Goal: Task Accomplishment & Management: Manage account settings

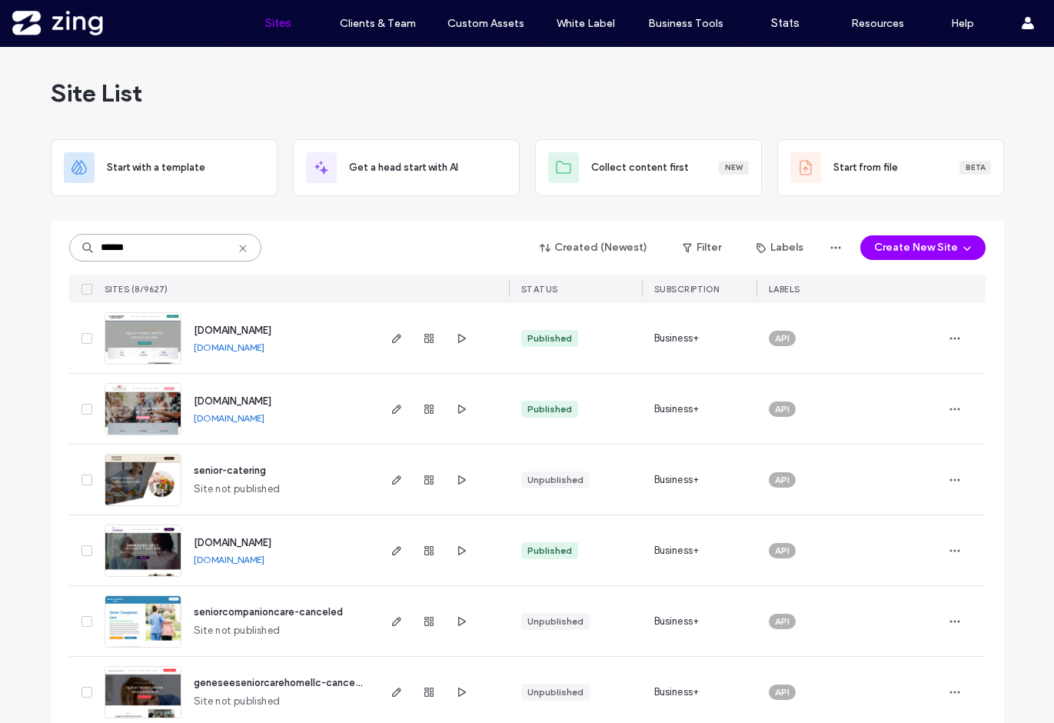
drag, startPoint x: 155, startPoint y: 248, endPoint x: 15, endPoint y: 224, distance: 141.9
click at [15, 228] on div "Site List Start with a template Get a head start with AI Collect content first …" at bounding box center [527, 467] width 1054 height 840
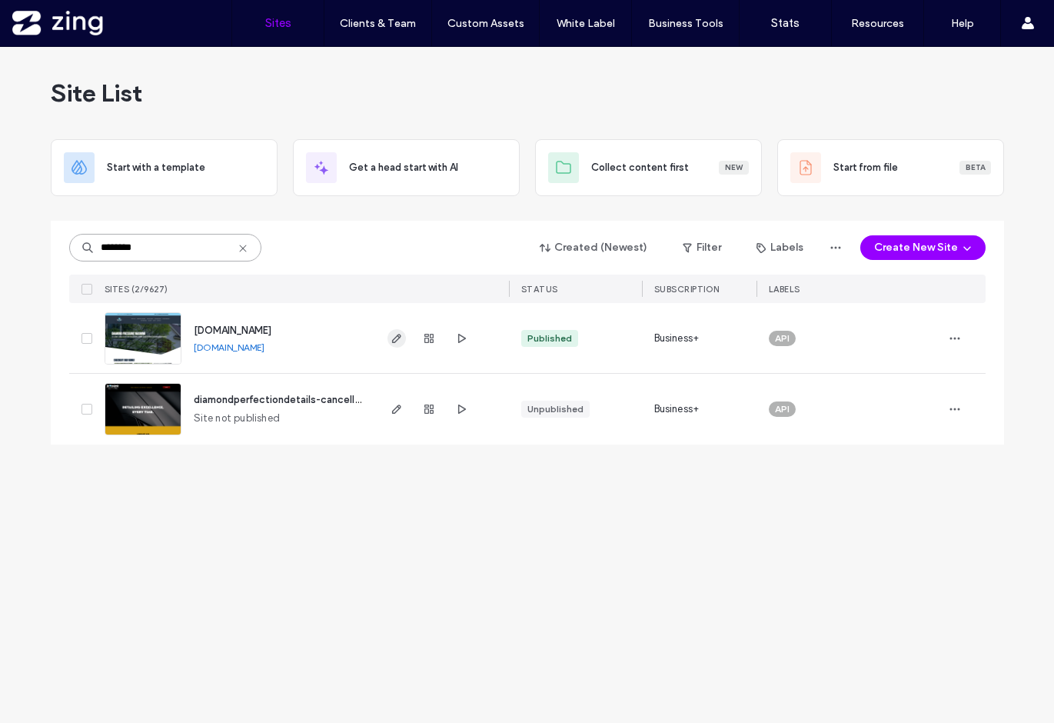
type input "********"
click at [394, 336] on icon "button" at bounding box center [396, 338] width 12 height 12
drag, startPoint x: 178, startPoint y: 247, endPoint x: -9, endPoint y: 236, distance: 187.1
click at [0, 236] on html ".wqwq-1{fill:#231f20;} .cls-1q, .cls-2q { fill-rule: evenodd; } .cls-2q { fill:…" at bounding box center [527, 361] width 1054 height 723
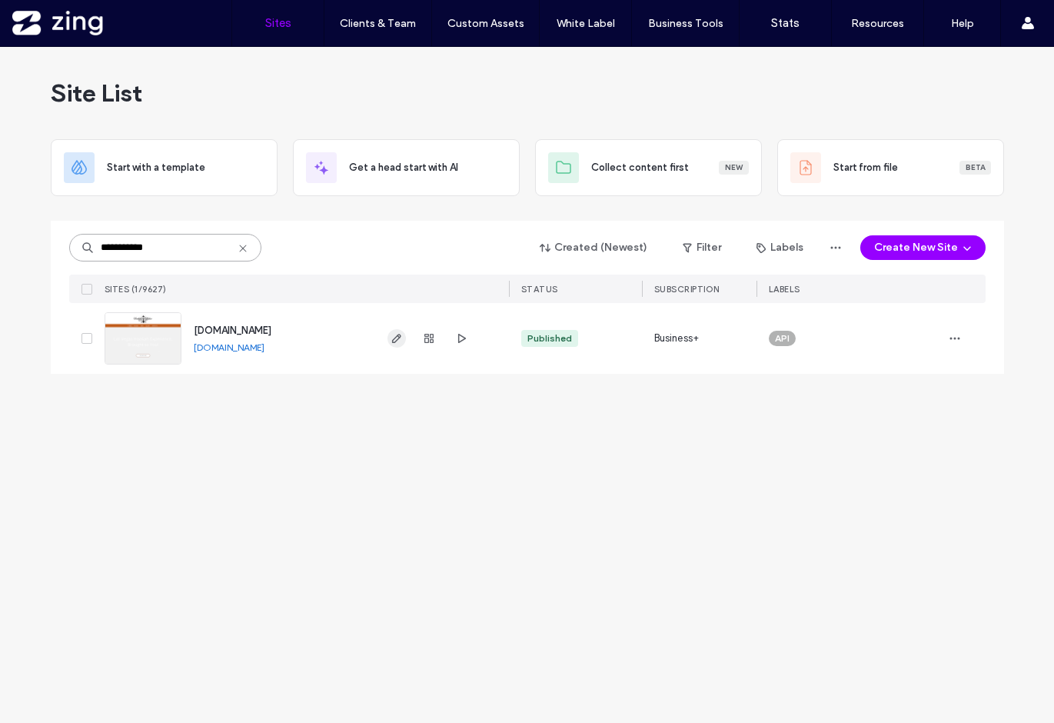
type input "**********"
click at [398, 336] on use "button" at bounding box center [395, 338] width 9 height 9
drag, startPoint x: 182, startPoint y: 241, endPoint x: 13, endPoint y: 251, distance: 169.4
click at [13, 251] on div "**********" at bounding box center [527, 385] width 1054 height 676
type input "****"
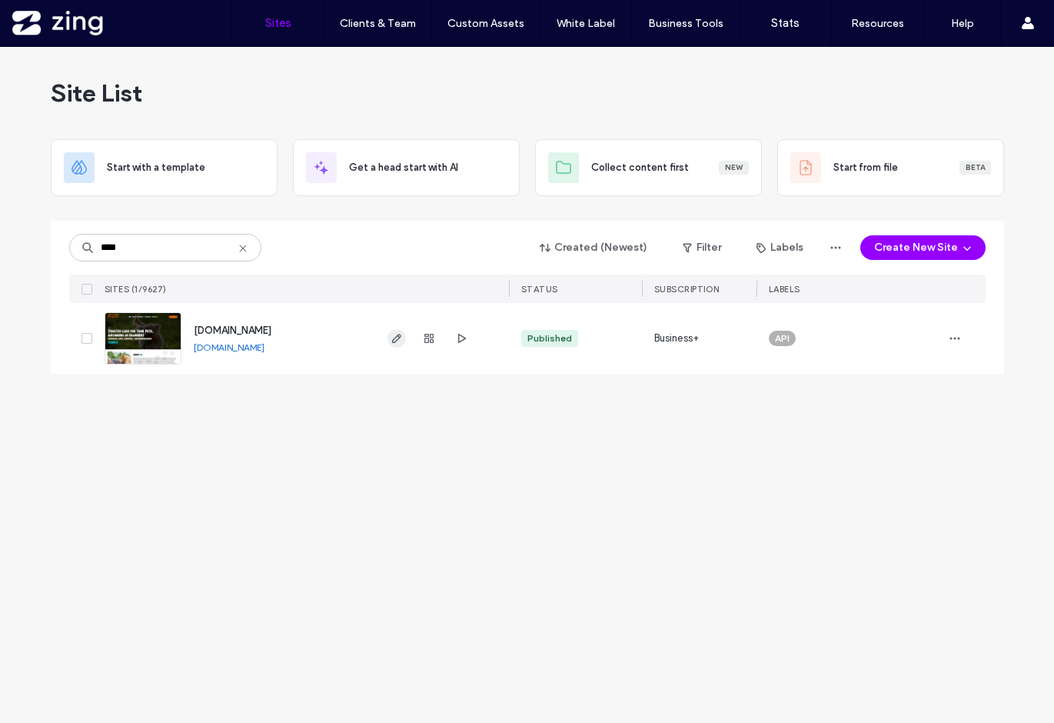
click at [389, 340] on span "button" at bounding box center [396, 338] width 18 height 18
drag, startPoint x: 144, startPoint y: 243, endPoint x: 48, endPoint y: 242, distance: 95.3
click at [48, 242] on div "Site List Start with a template Get a head start with AI Collect content first …" at bounding box center [527, 385] width 1054 height 676
type input "****"
click at [397, 337] on icon "button" at bounding box center [396, 338] width 12 height 12
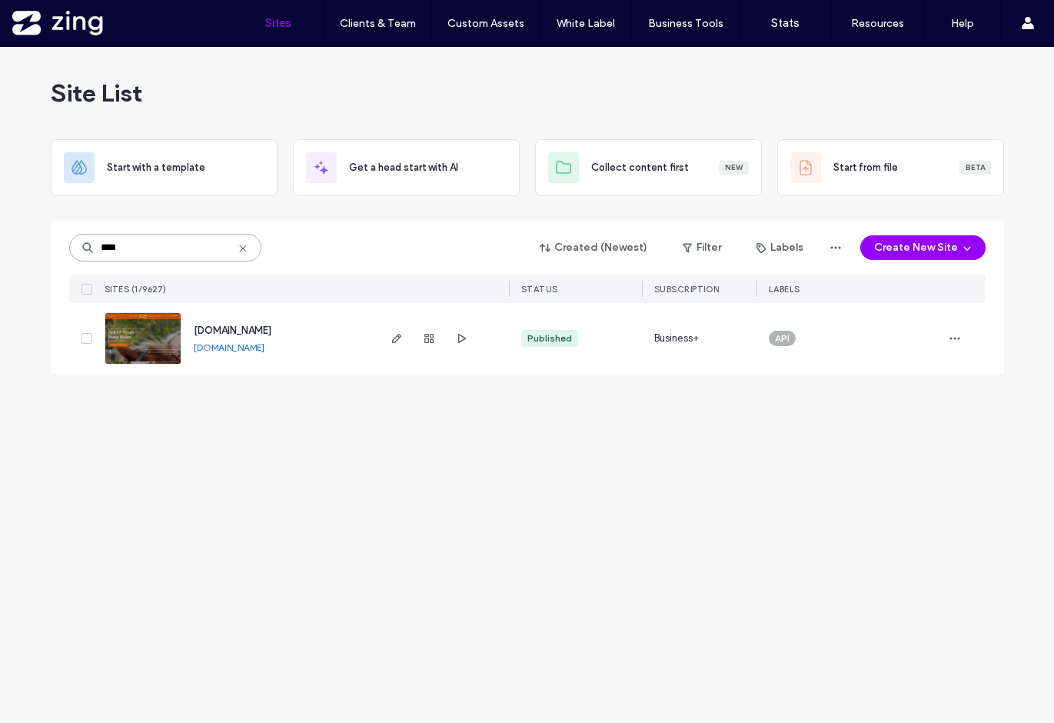
drag, startPoint x: 175, startPoint y: 248, endPoint x: 48, endPoint y: 230, distance: 128.2
click at [48, 230] on div "Site List Start with a template Get a head start with AI Collect content first …" at bounding box center [527, 385] width 1054 height 676
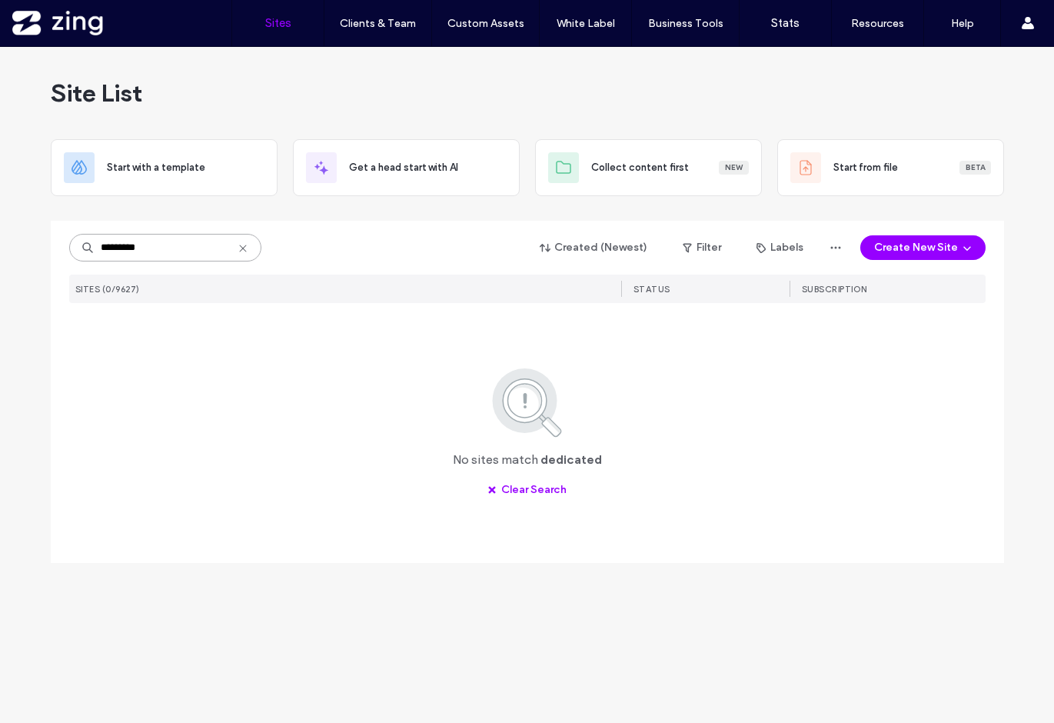
type input "*********"
click at [238, 246] on icon at bounding box center [243, 248] width 12 height 12
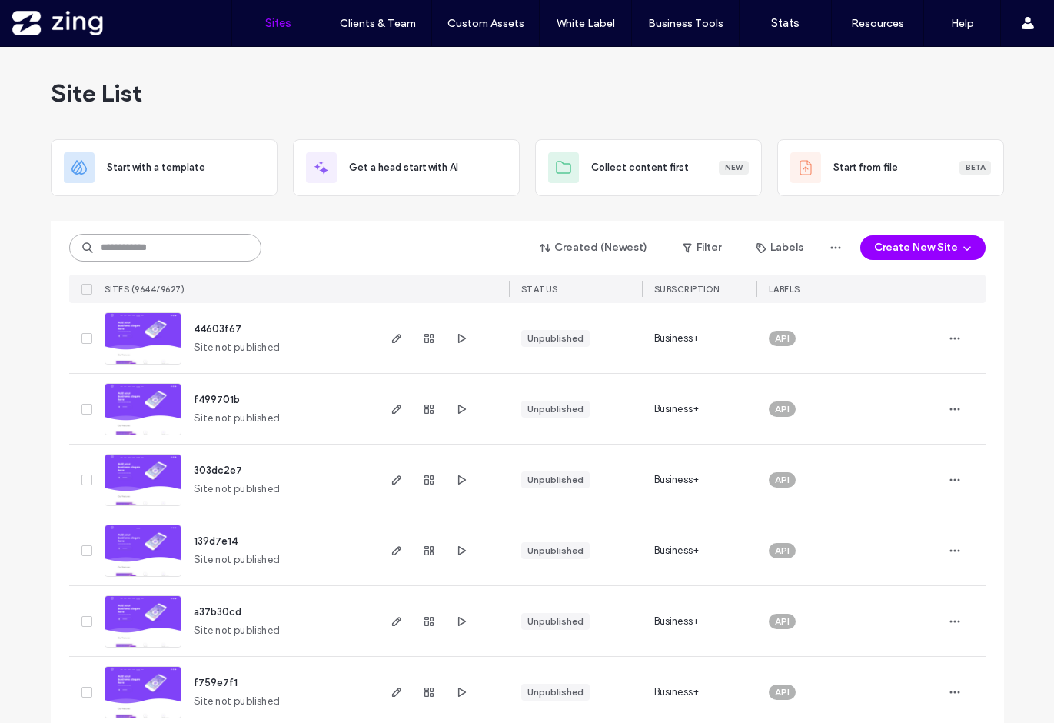
click at [158, 248] on input at bounding box center [165, 248] width 192 height 28
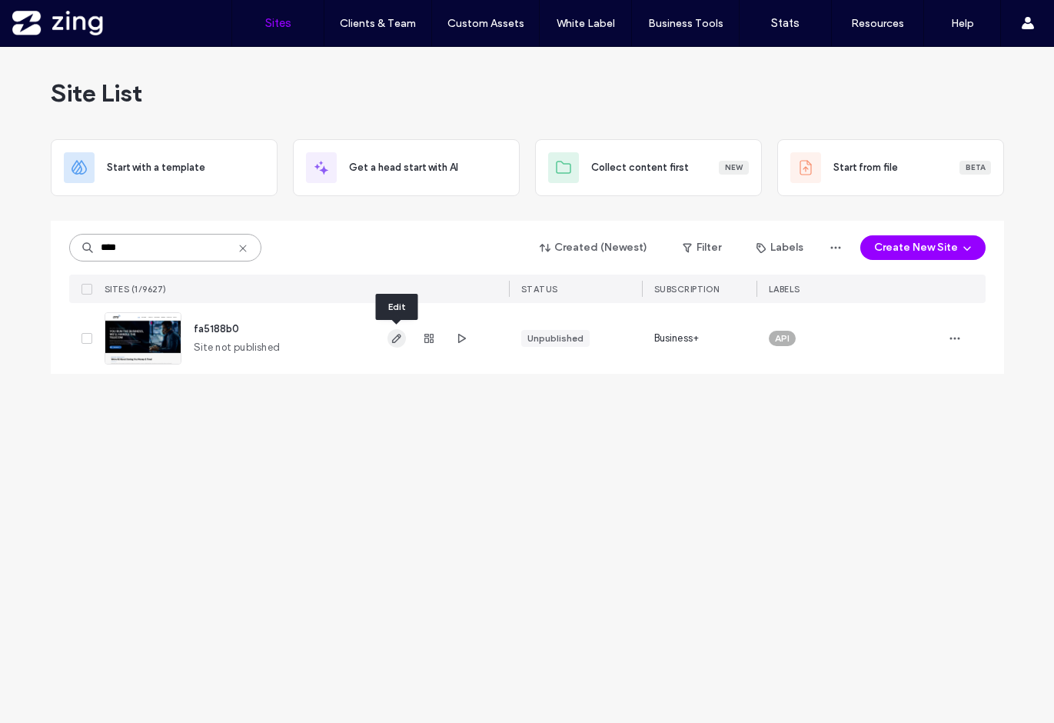
type input "****"
click at [393, 338] on use "button" at bounding box center [395, 338] width 9 height 9
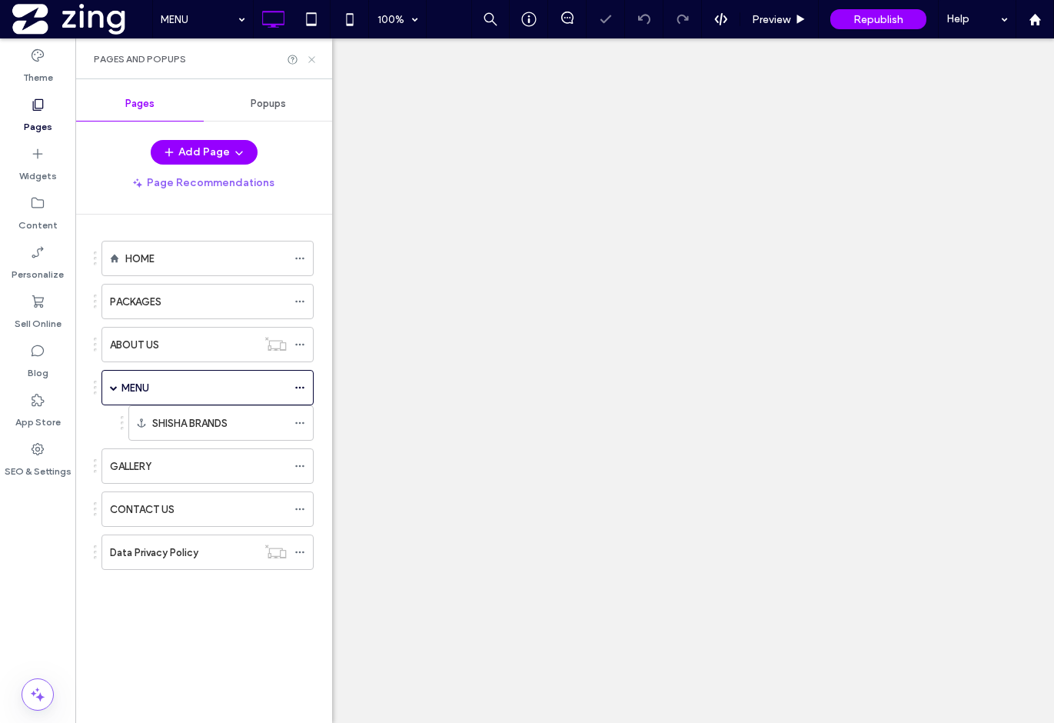
click at [316, 58] on icon at bounding box center [312, 60] width 12 height 12
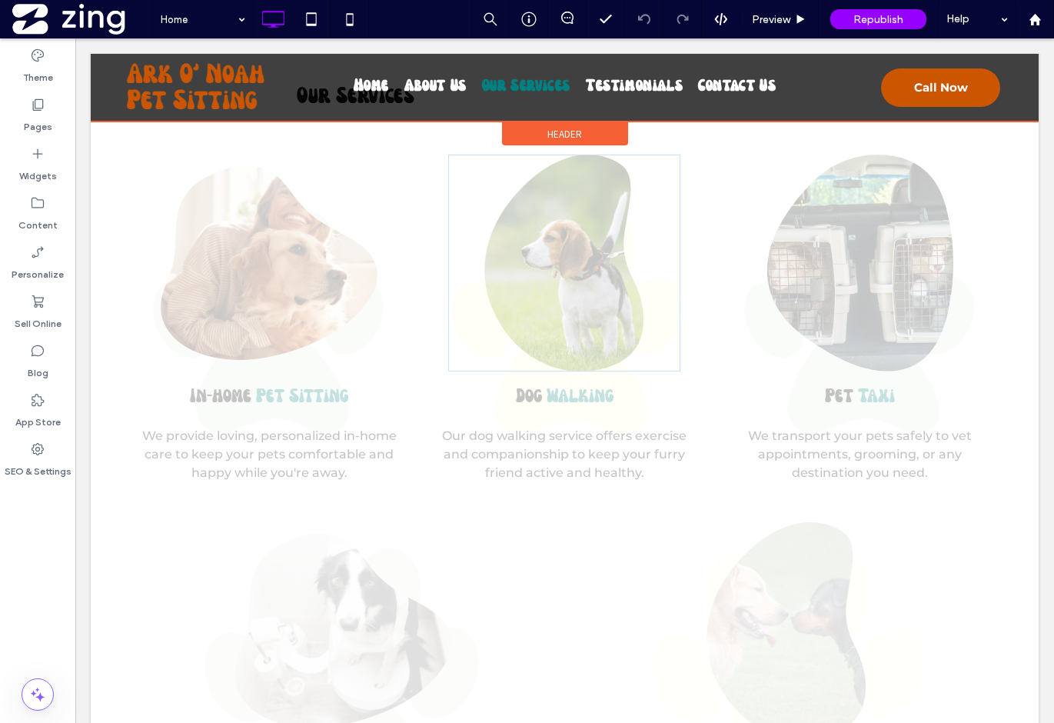
scroll to position [1842, 0]
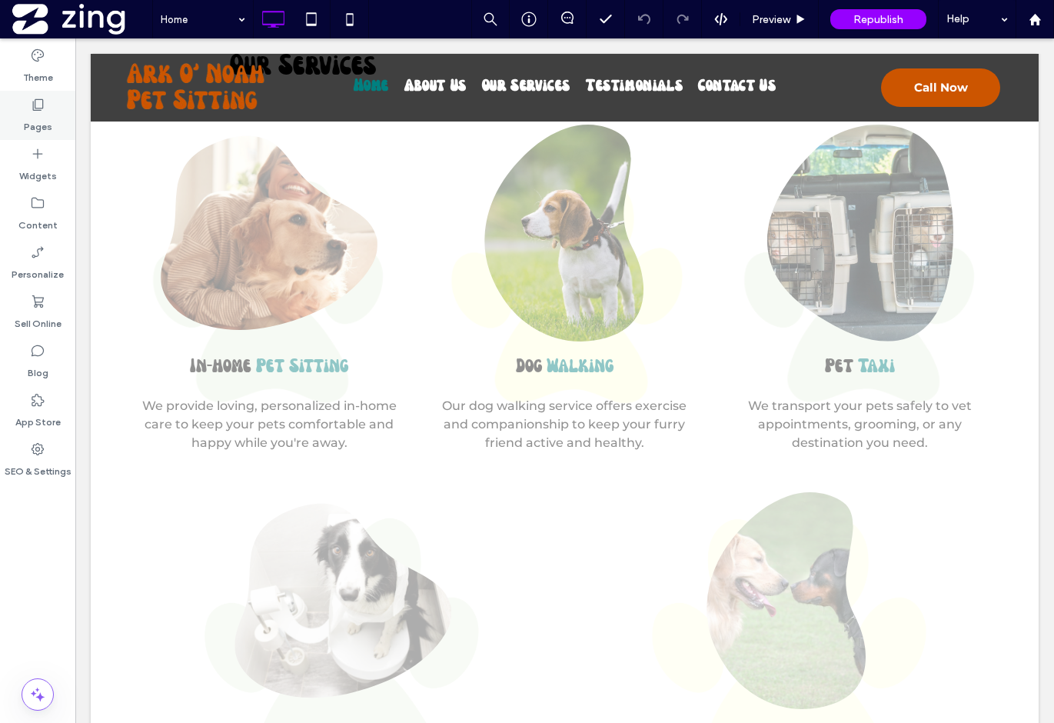
click at [29, 115] on label "Pages" at bounding box center [38, 123] width 28 height 22
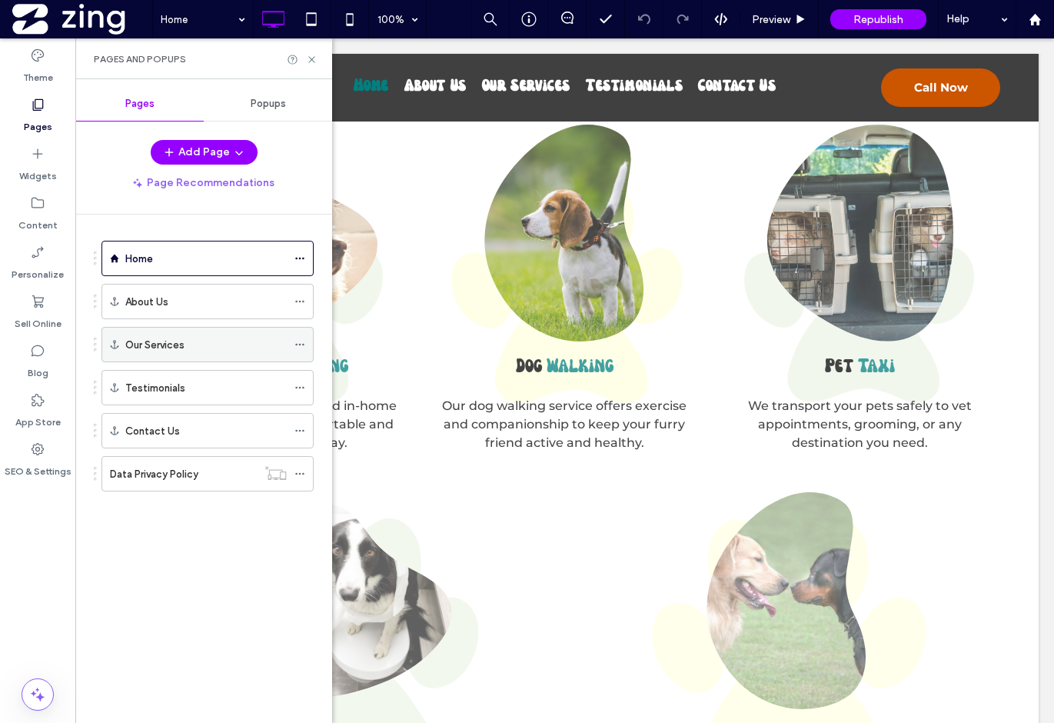
click at [153, 358] on div "Our Services" at bounding box center [205, 344] width 161 height 34
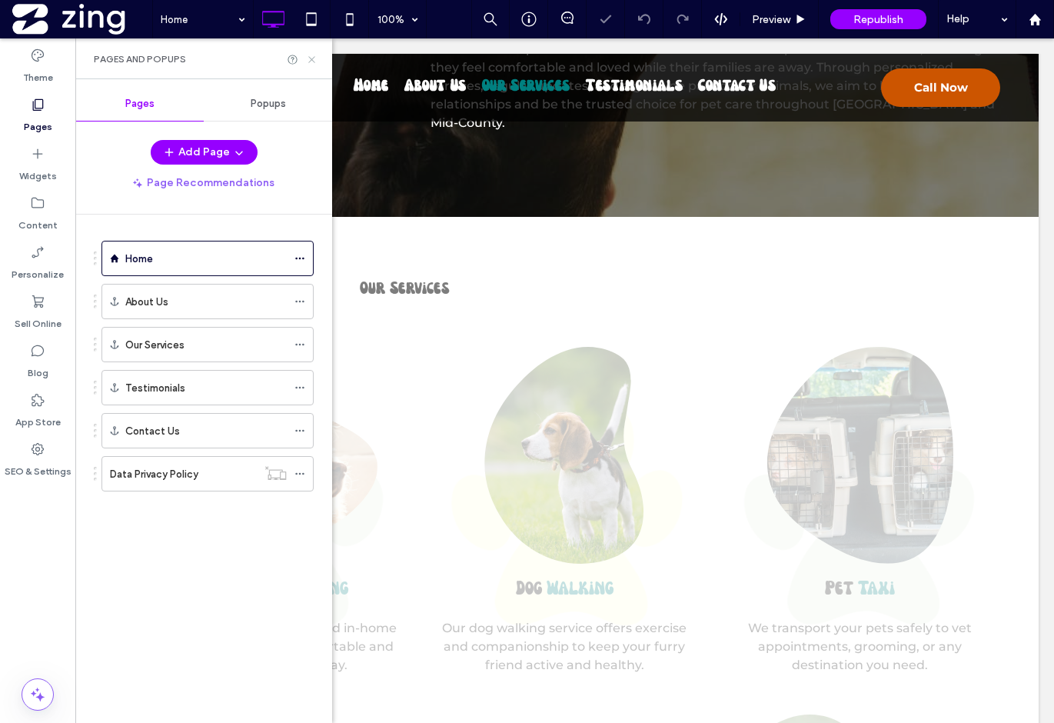
click at [313, 58] on use at bounding box center [311, 59] width 6 height 6
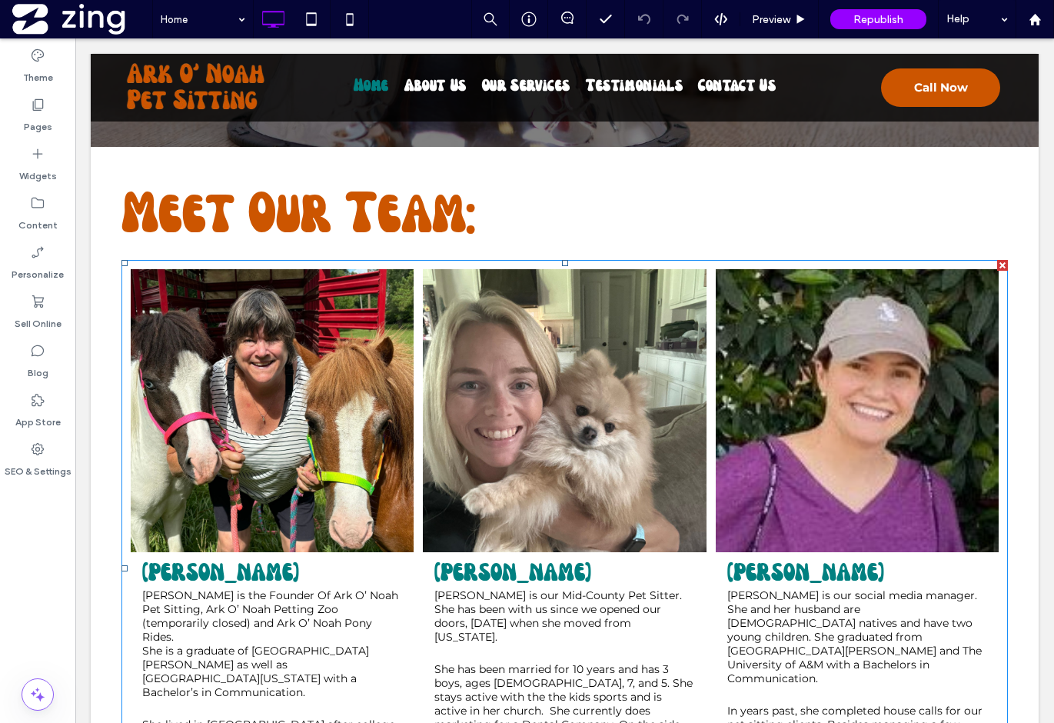
scroll to position [3401, 0]
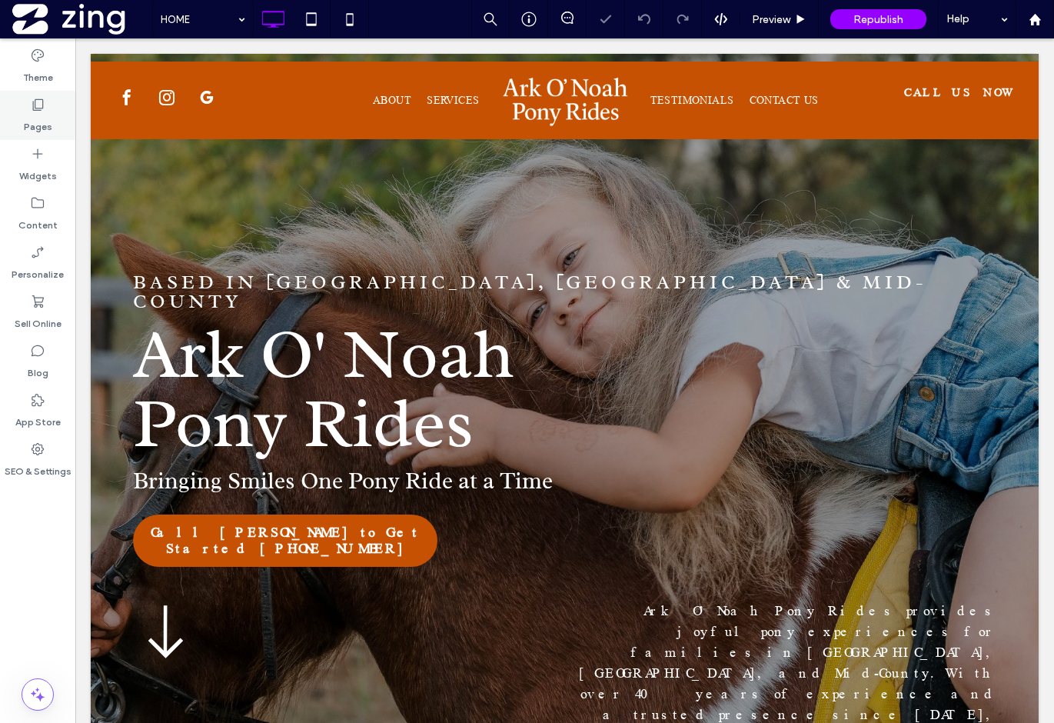
click at [42, 111] on icon at bounding box center [37, 104] width 15 height 15
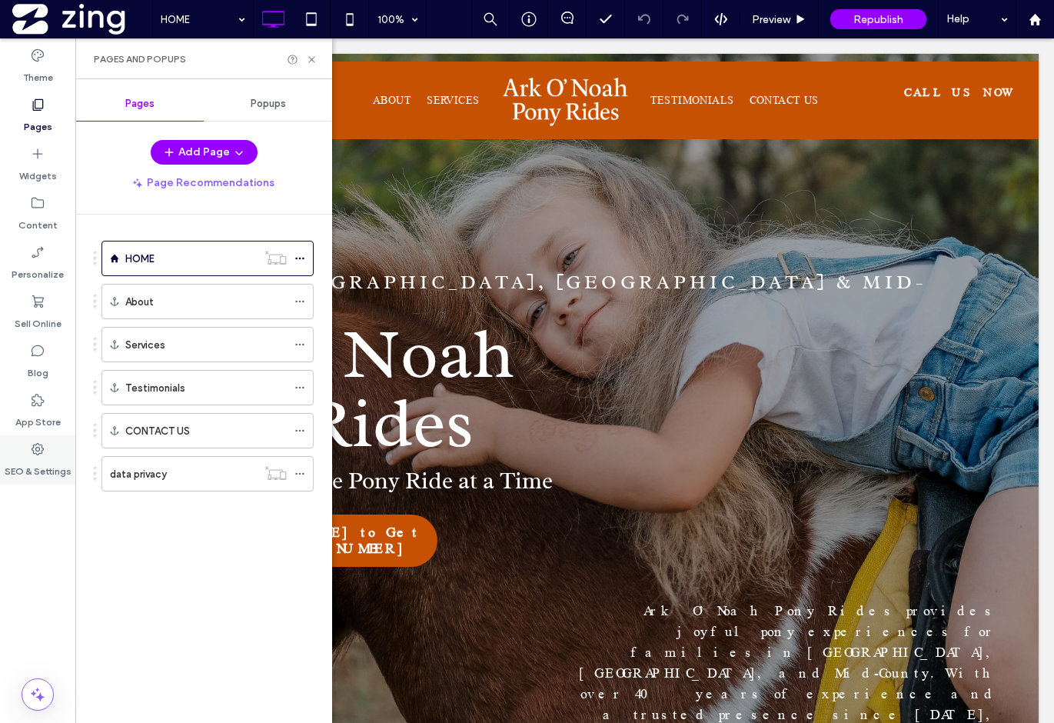
click at [37, 461] on label "SEO & Settings" at bounding box center [38, 468] width 67 height 22
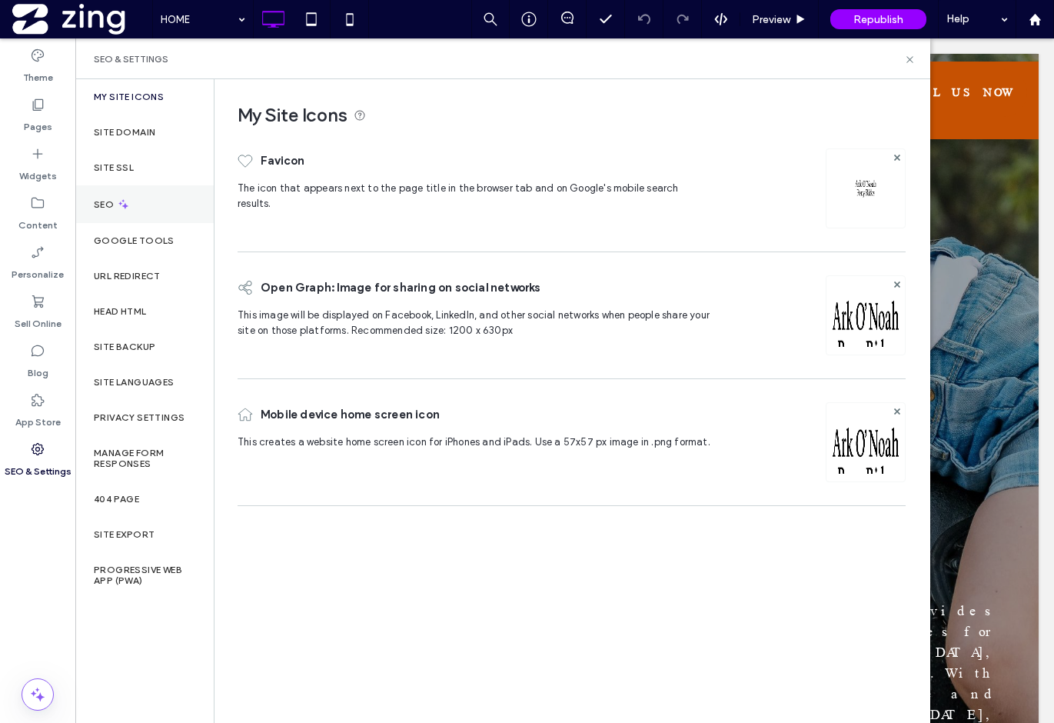
click at [135, 210] on div "SEO" at bounding box center [144, 204] width 138 height 38
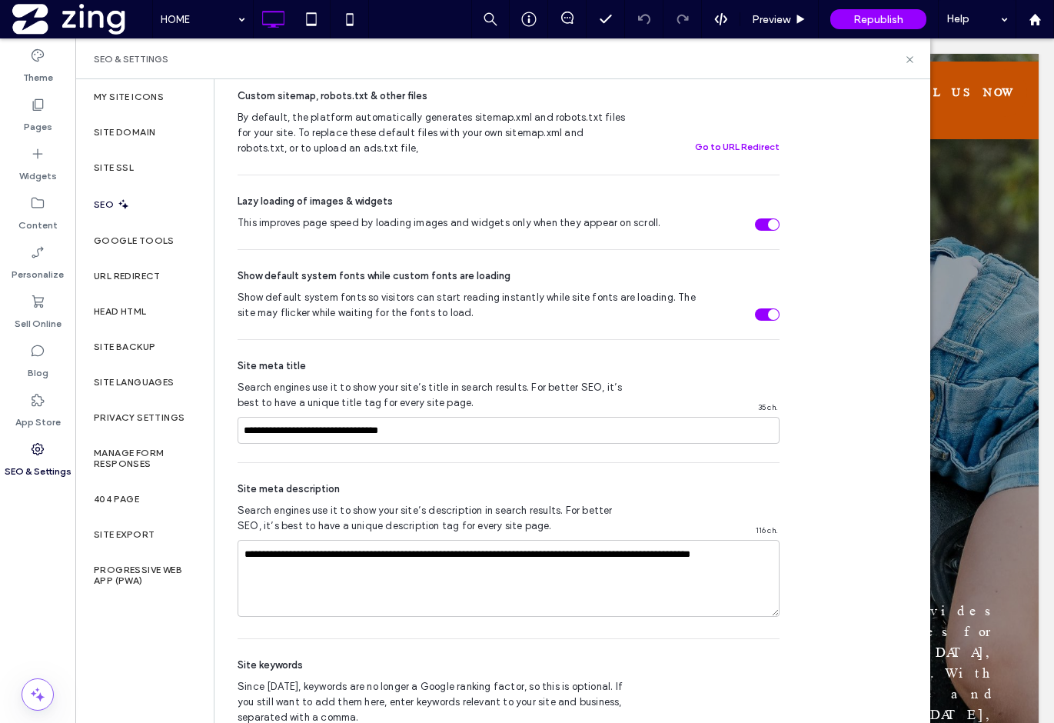
scroll to position [799, 0]
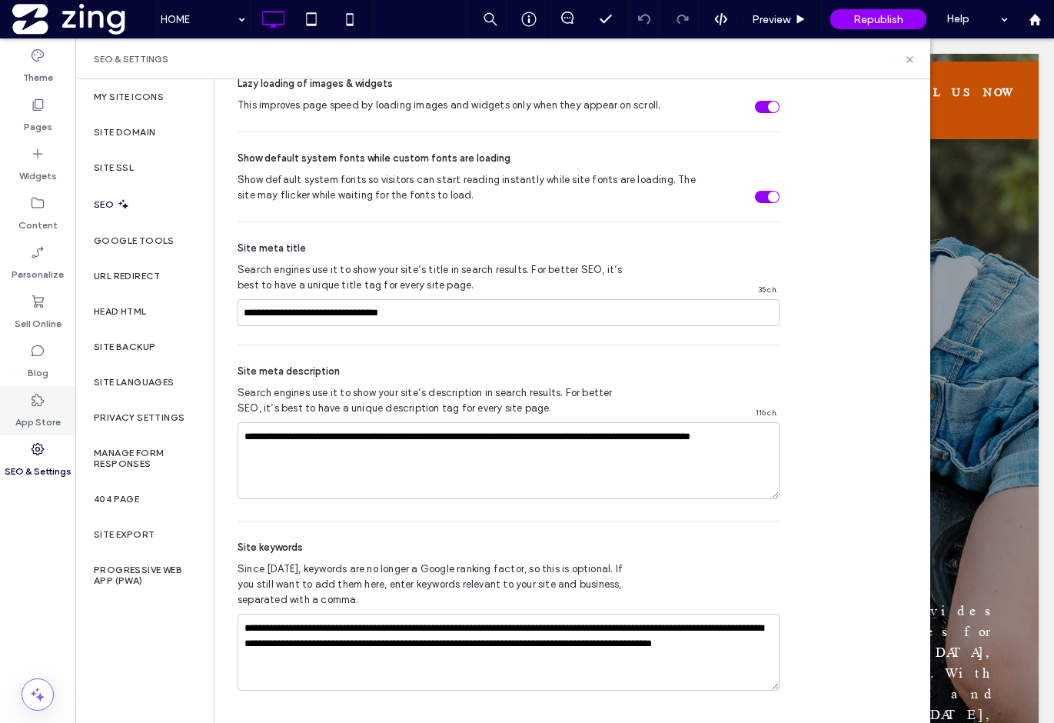
click at [42, 414] on label "App Store" at bounding box center [37, 418] width 45 height 22
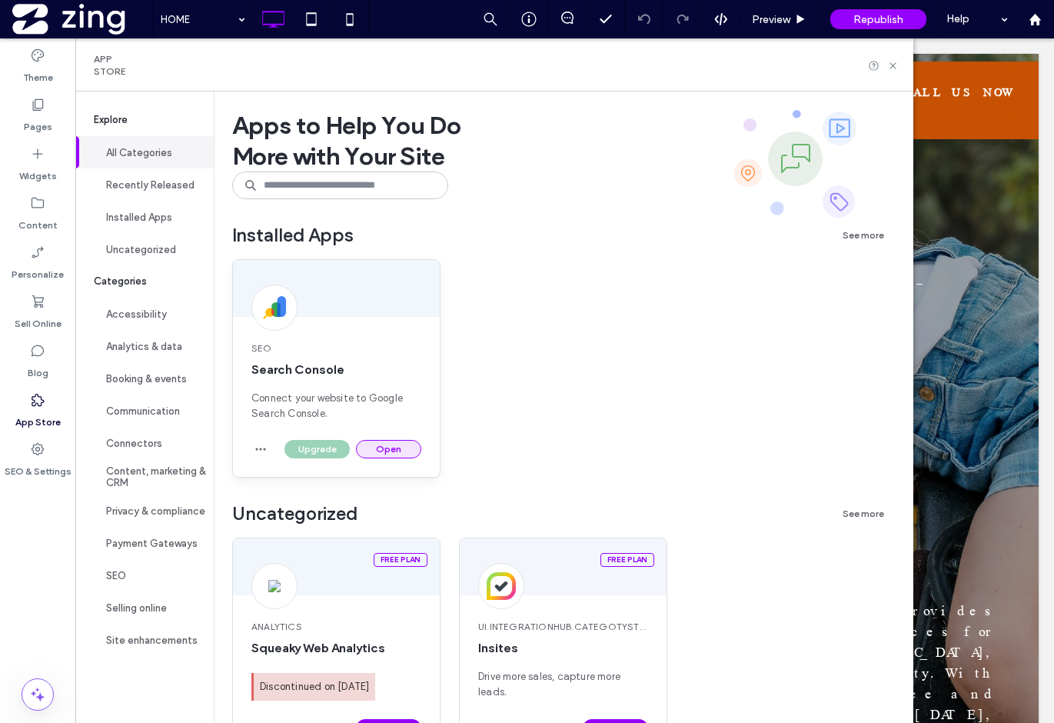
click at [387, 446] on button "Open" at bounding box center [388, 449] width 65 height 18
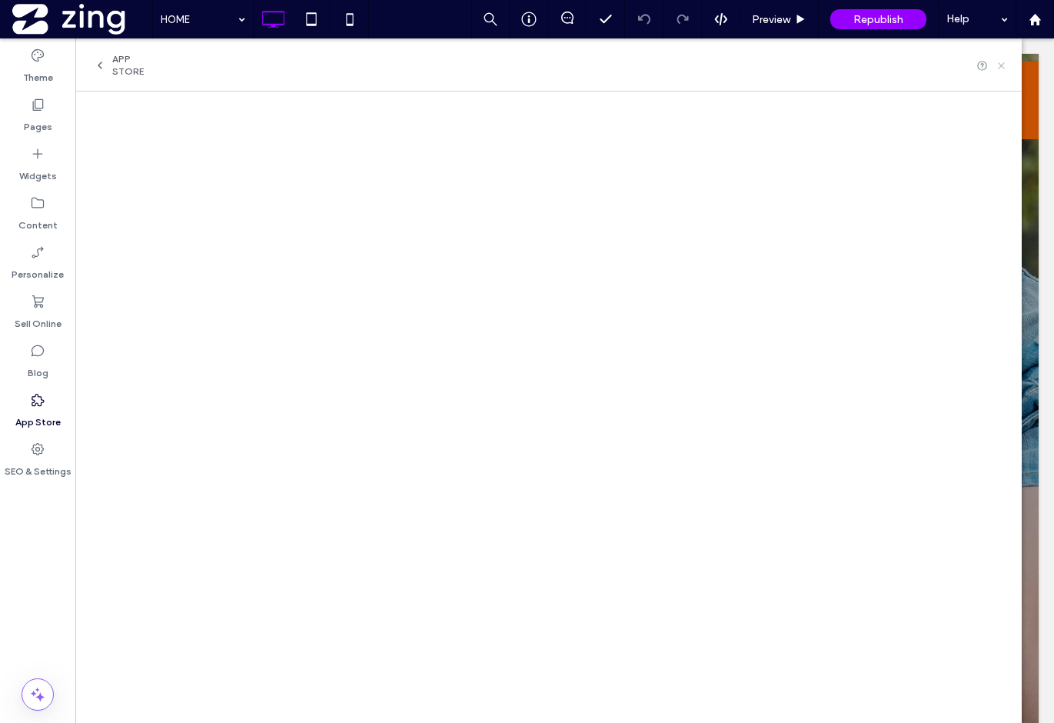
click at [999, 62] on icon at bounding box center [1001, 66] width 12 height 12
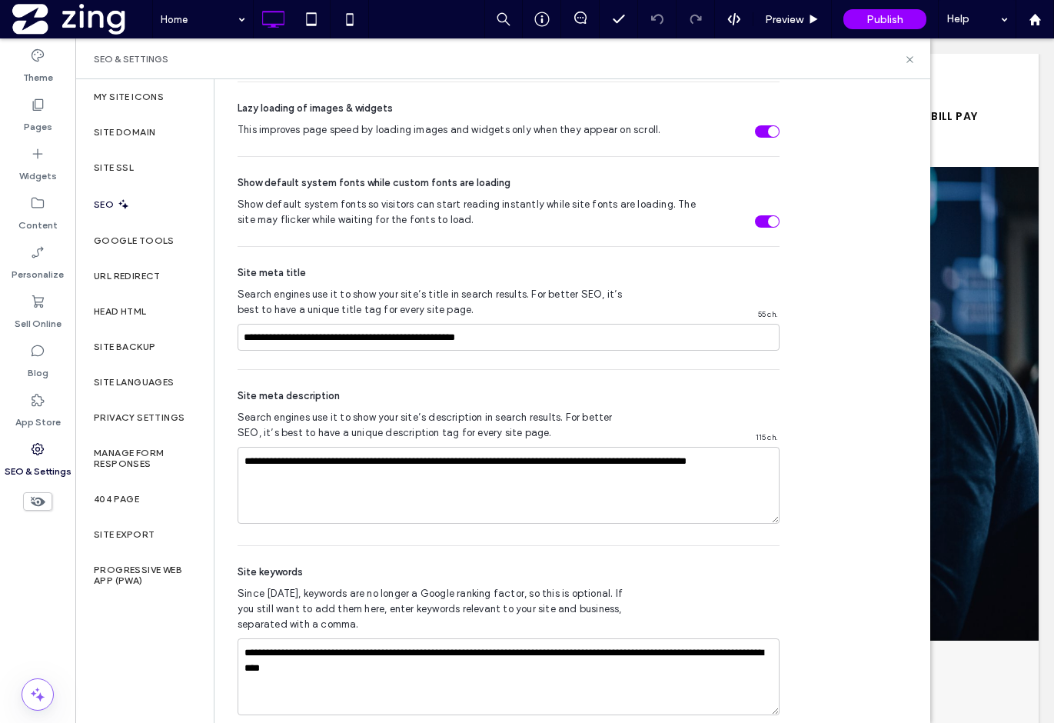
scroll to position [799, 0]
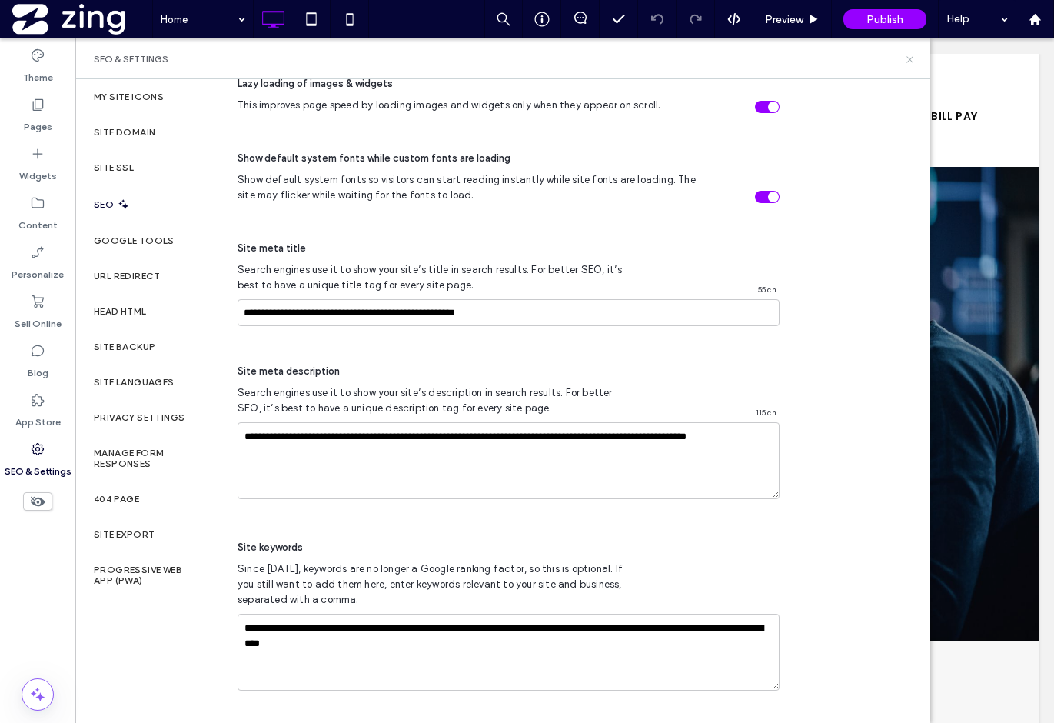
click at [905, 55] on icon at bounding box center [910, 60] width 12 height 12
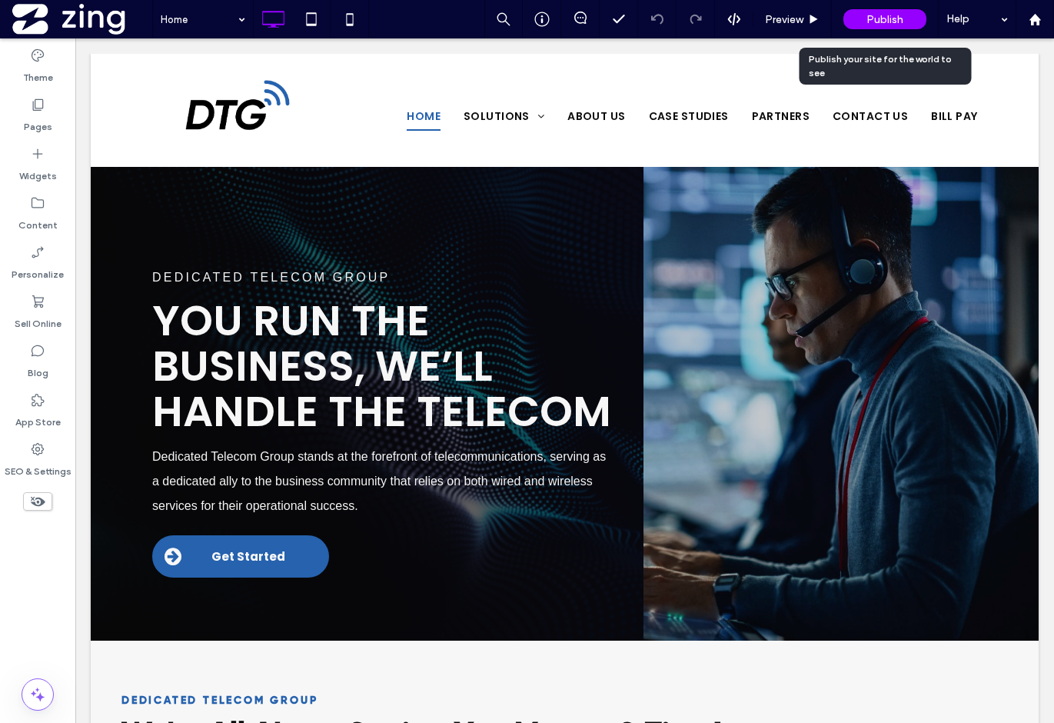
click at [880, 19] on span "Publish" at bounding box center [884, 19] width 37 height 13
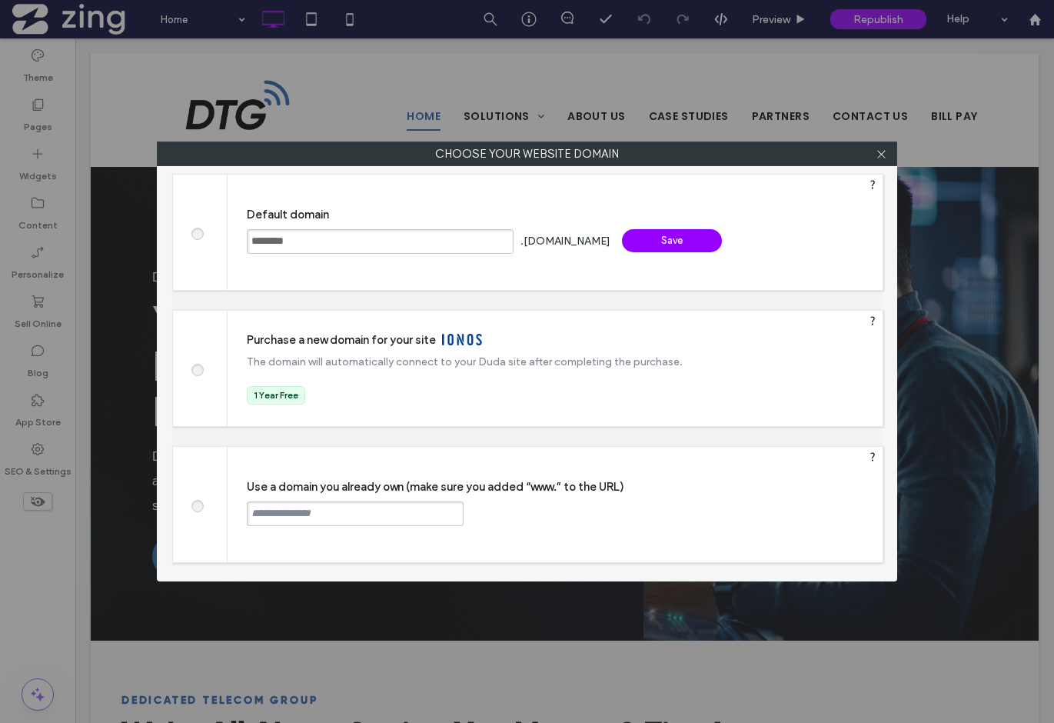
click at [355, 523] on input "text" at bounding box center [355, 513] width 217 height 25
type input "**********"
click at [497, 531] on div "**********" at bounding box center [555, 504] width 655 height 115
click at [497, 512] on div "Continue" at bounding box center [522, 512] width 100 height 23
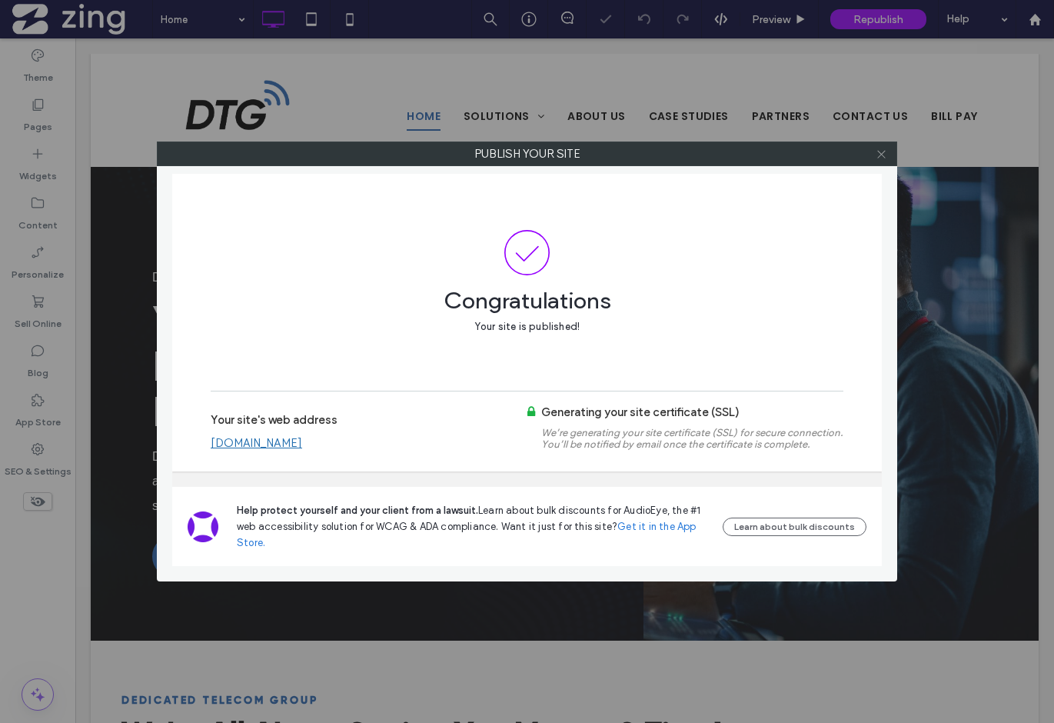
click at [882, 157] on icon at bounding box center [882, 154] width 12 height 12
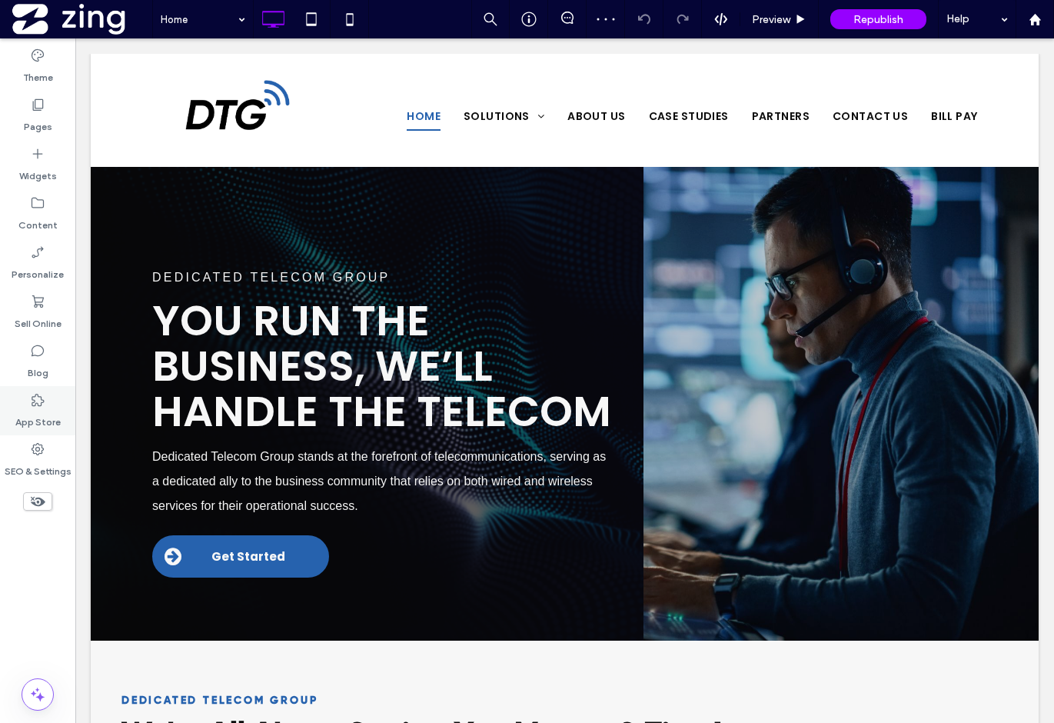
click at [60, 415] on div "App Store" at bounding box center [37, 410] width 75 height 49
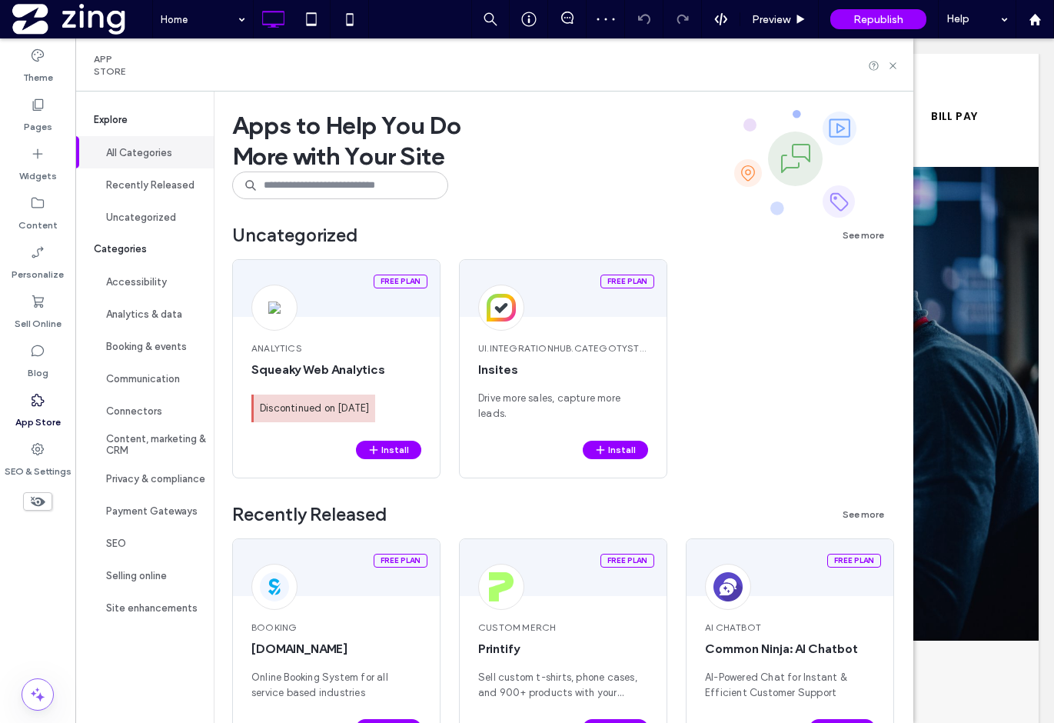
click at [296, 175] on input at bounding box center [340, 185] width 216 height 28
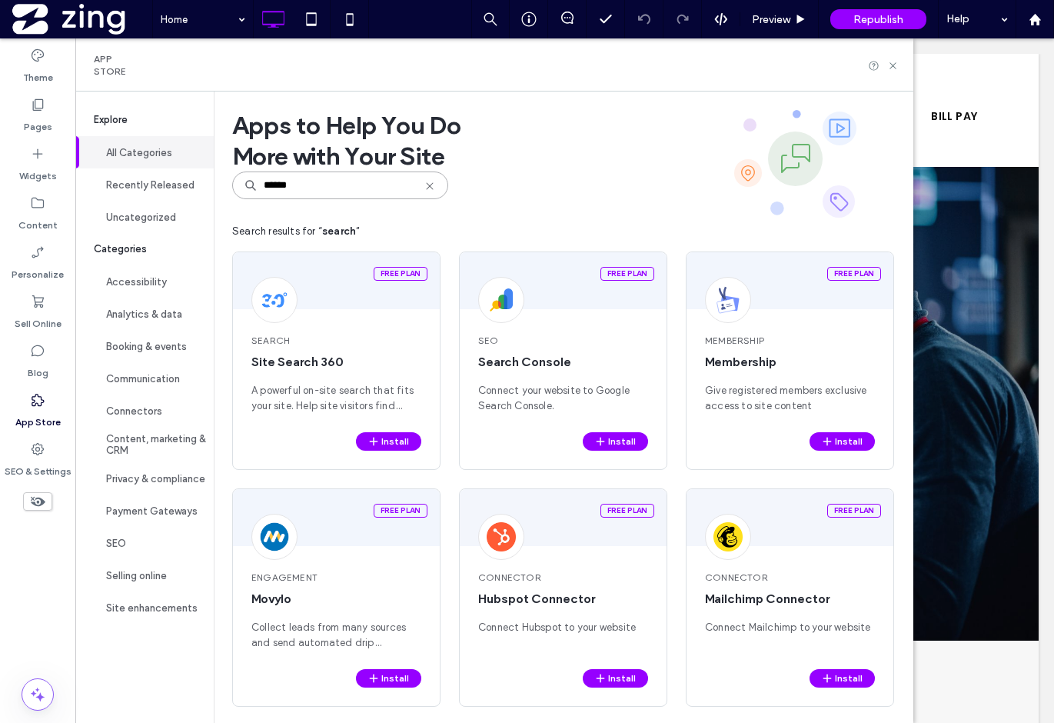
click at [296, 175] on input "******" at bounding box center [340, 185] width 216 height 28
type input "******"
click at [611, 443] on button "Install" at bounding box center [615, 441] width 65 height 18
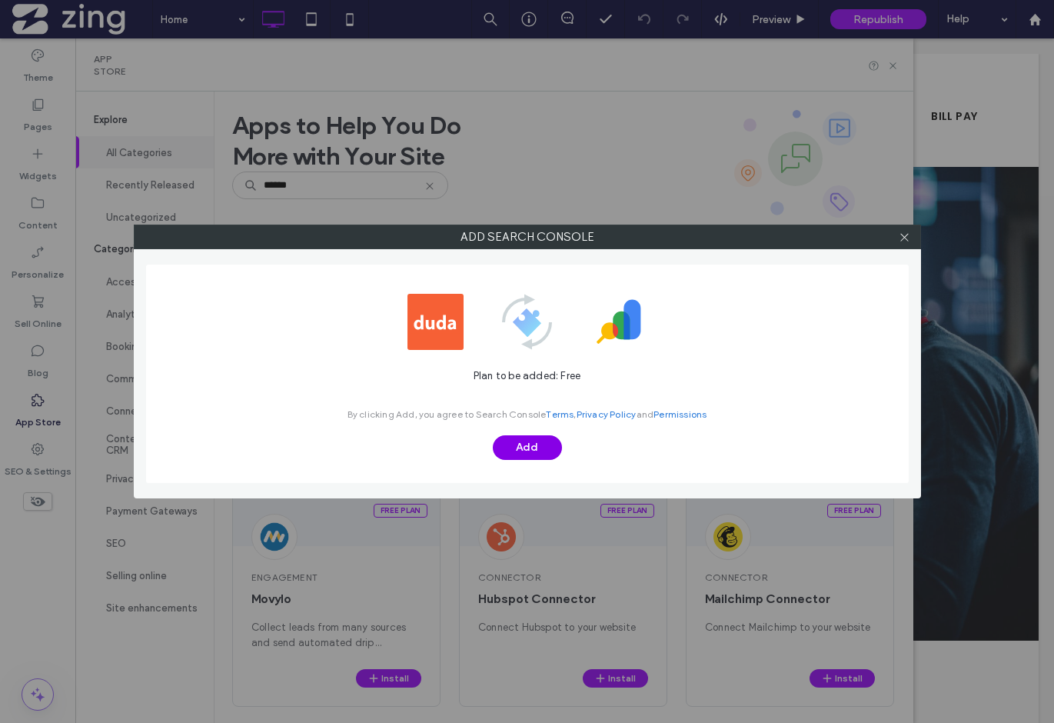
click at [531, 444] on button "Add" at bounding box center [527, 447] width 69 height 25
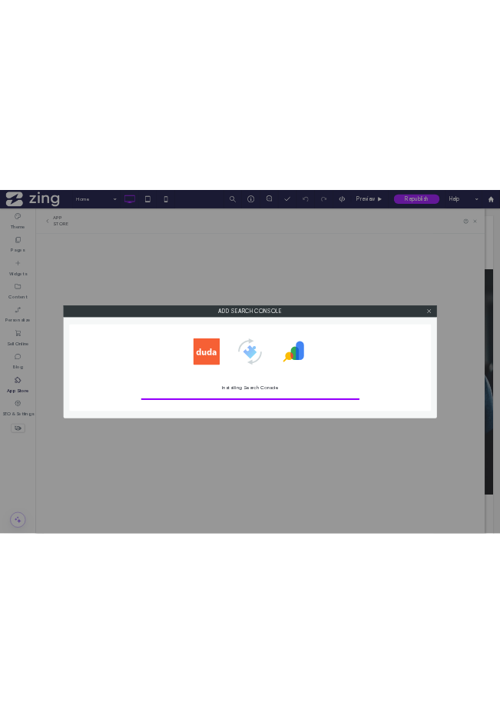
scroll to position [0, 0]
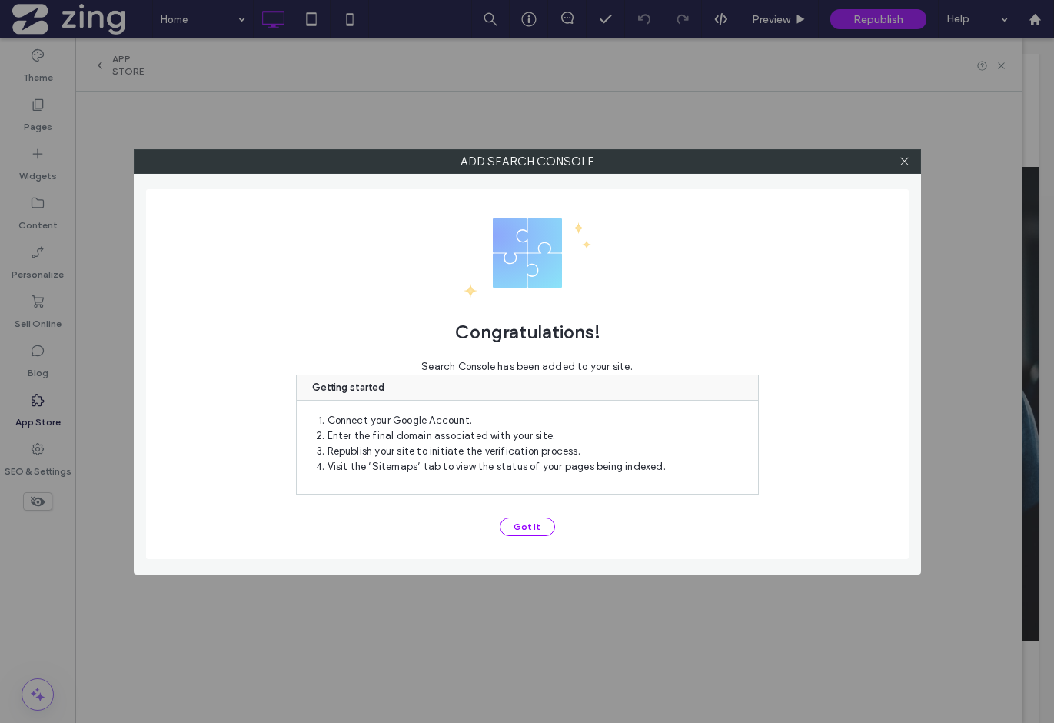
click at [527, 511] on div "Congratulations! Search Console has been added to your site. Getting started Co…" at bounding box center [527, 374] width 763 height 370
click at [527, 522] on button "Got It" at bounding box center [527, 526] width 55 height 18
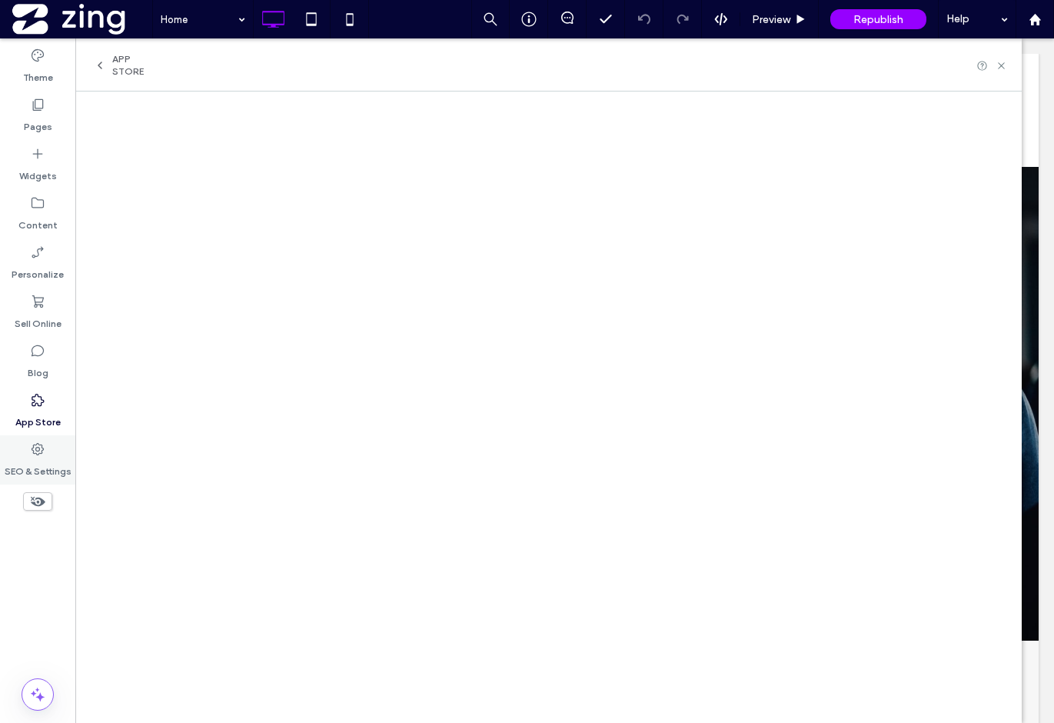
click at [35, 466] on label "SEO & Settings" at bounding box center [38, 468] width 67 height 22
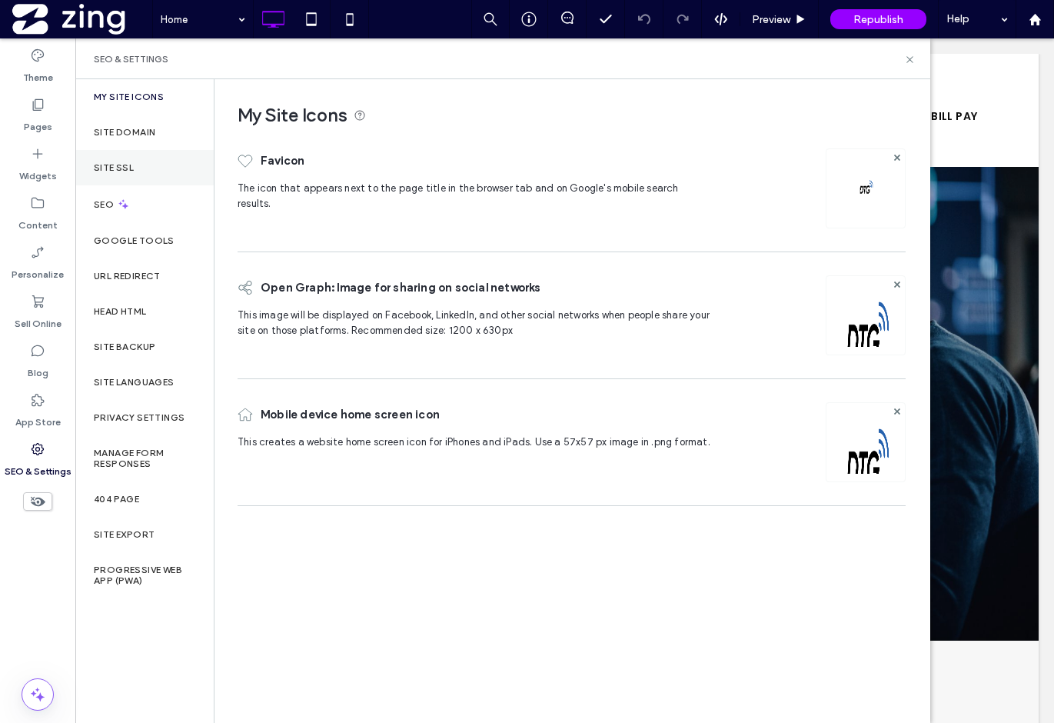
drag, startPoint x: 83, startPoint y: 406, endPoint x: 146, endPoint y: 170, distance: 244.3
click at [146, 170] on div "Site SSL" at bounding box center [144, 167] width 138 height 35
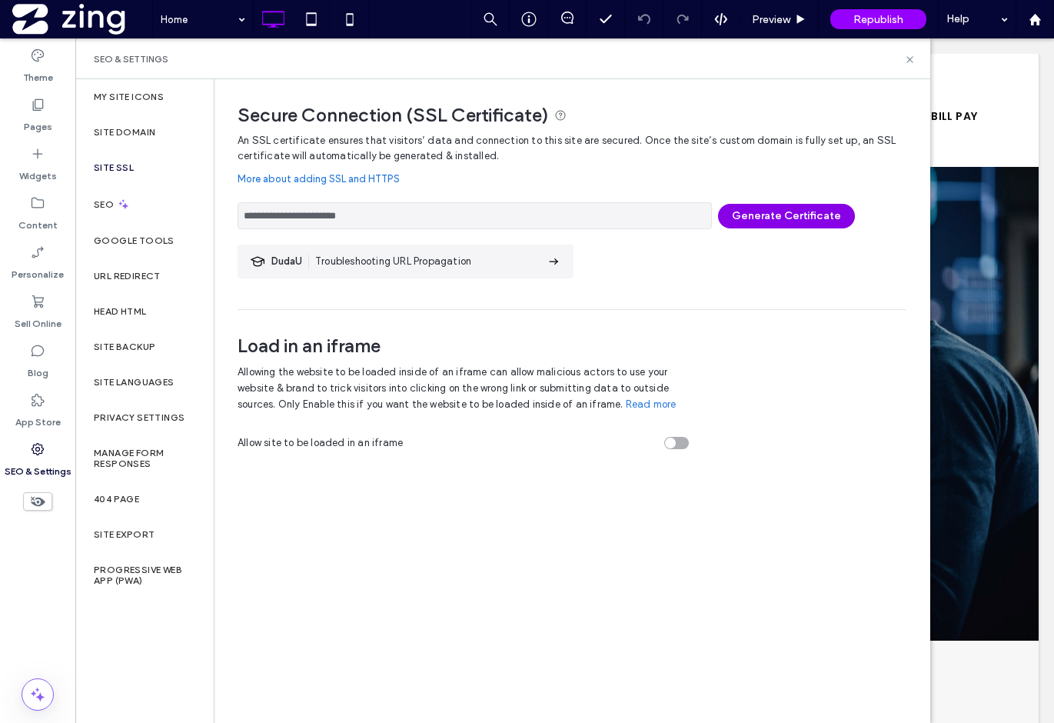
click at [765, 213] on button "Generate Certificate" at bounding box center [786, 216] width 137 height 25
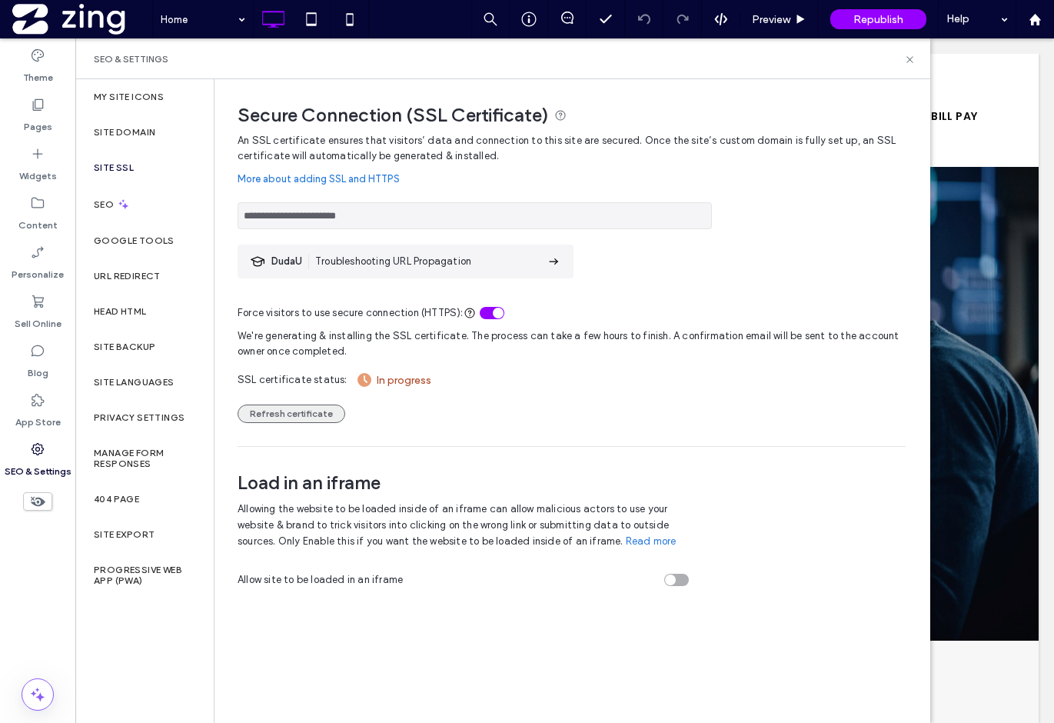
click at [289, 417] on button "Refresh certificate" at bounding box center [292, 413] width 108 height 18
click at [298, 413] on button "Refresh certificate" at bounding box center [292, 413] width 108 height 18
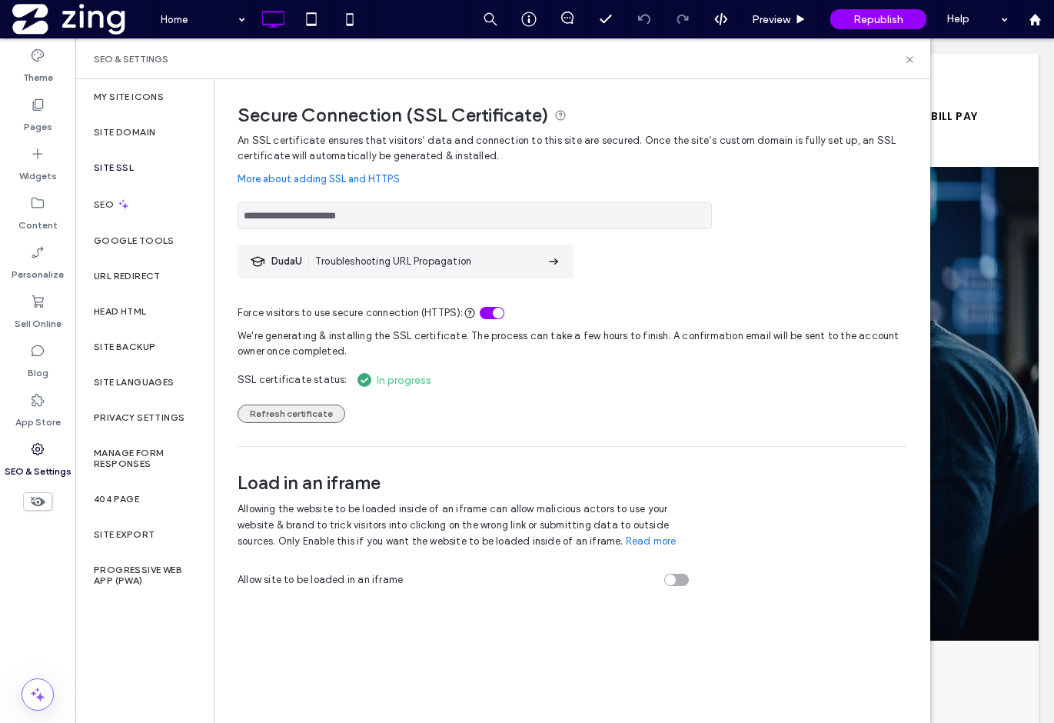
click at [298, 413] on button "Refresh certificate" at bounding box center [292, 413] width 108 height 18
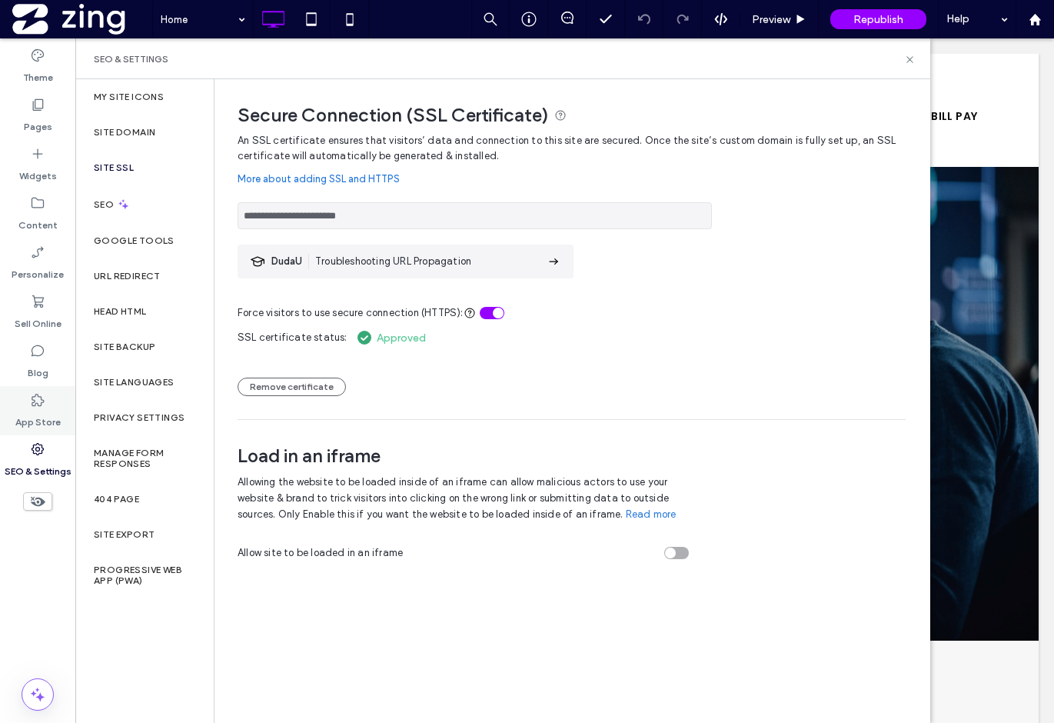
click at [35, 414] on label "App Store" at bounding box center [37, 418] width 45 height 22
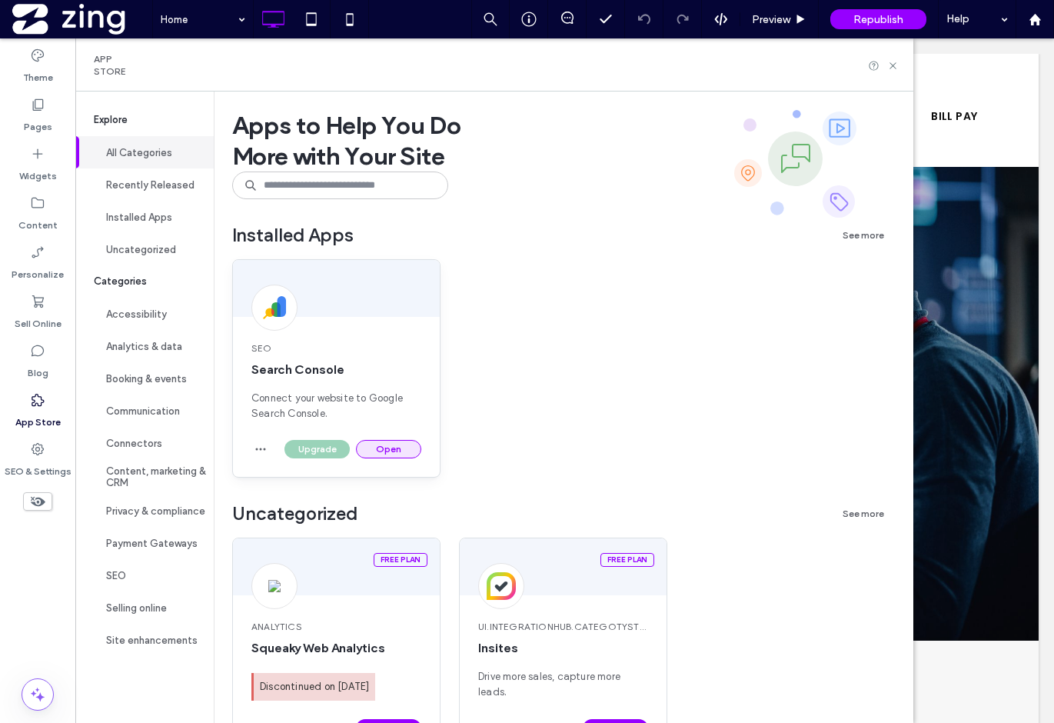
click at [397, 457] on button "Open" at bounding box center [388, 449] width 65 height 18
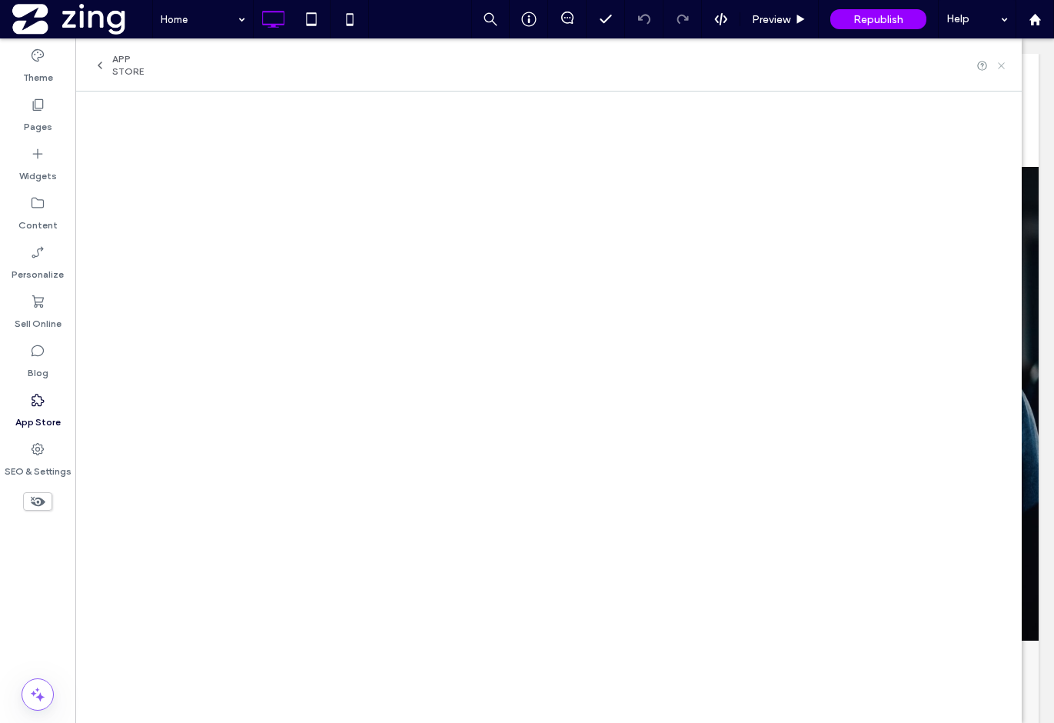
click at [998, 65] on icon at bounding box center [1001, 66] width 12 height 12
